Goal: Information Seeking & Learning: Learn about a topic

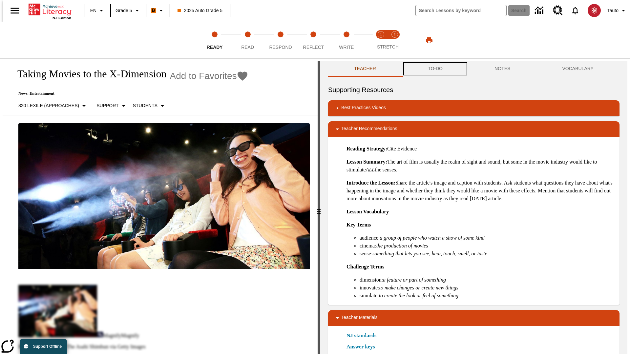
click at [435, 69] on button "TO-DO" at bounding box center [435, 69] width 67 height 16
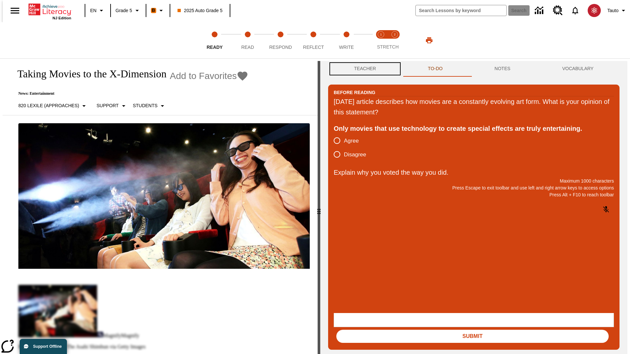
scroll to position [0, 0]
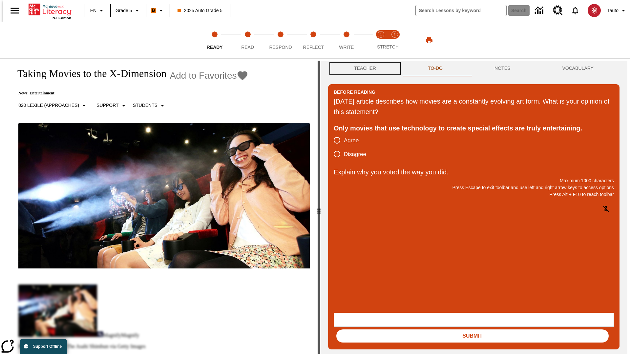
click at [363, 69] on button "Teacher" at bounding box center [365, 69] width 74 height 16
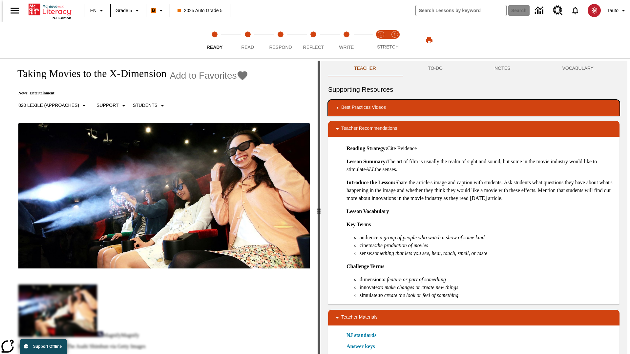
click at [474, 108] on div "Best Practices Videos" at bounding box center [473, 108] width 281 height 8
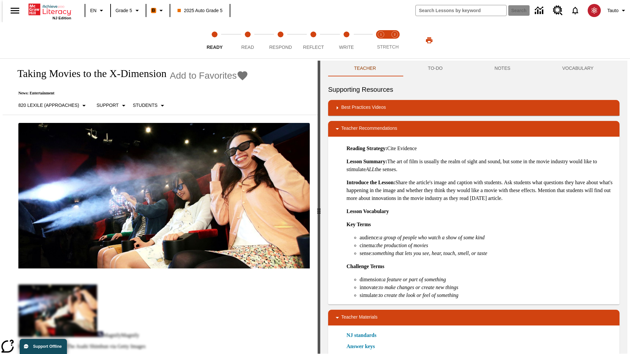
click at [363, 126] on img "Building Academic Vocabulary" at bounding box center [365, 129] width 7 height 7
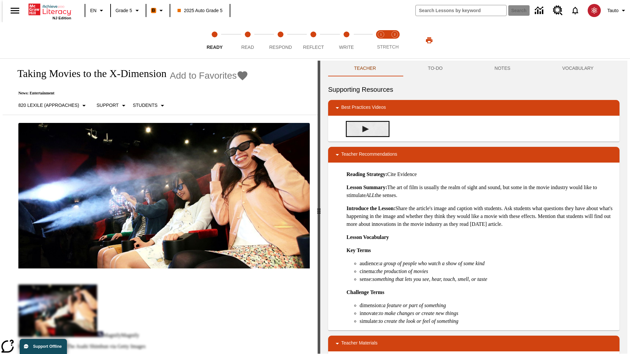
scroll to position [0, 0]
click at [247, 40] on span "Read" at bounding box center [247, 45] width 13 height 12
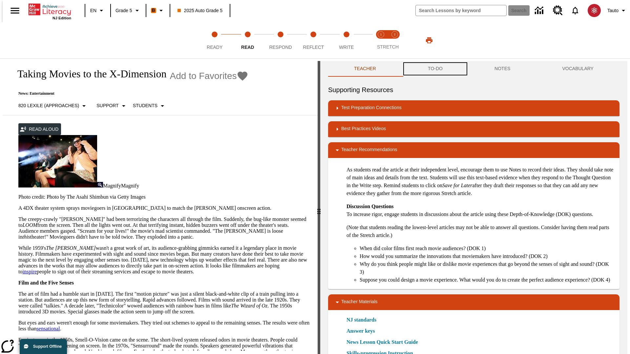
scroll to position [0, 0]
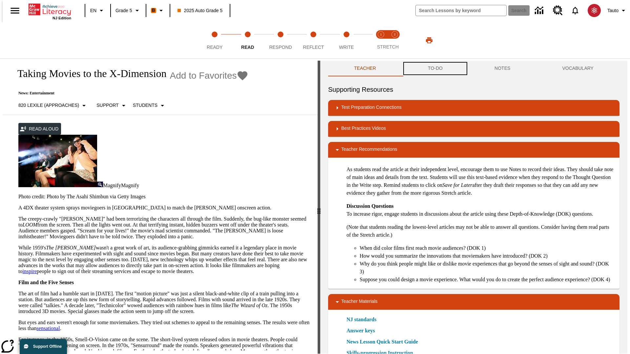
click at [435, 69] on button "TO-DO" at bounding box center [435, 69] width 67 height 16
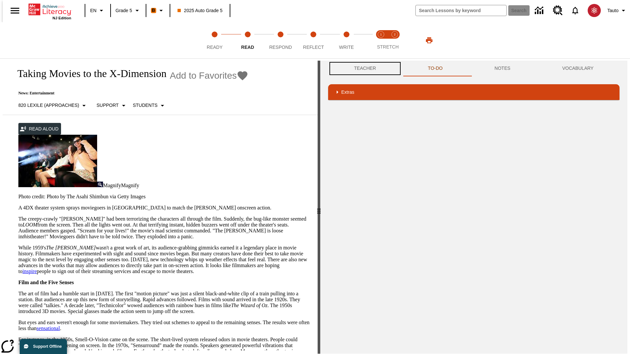
click at [363, 69] on button "Teacher" at bounding box center [365, 69] width 74 height 16
